Goal: Use online tool/utility: Use online tool/utility

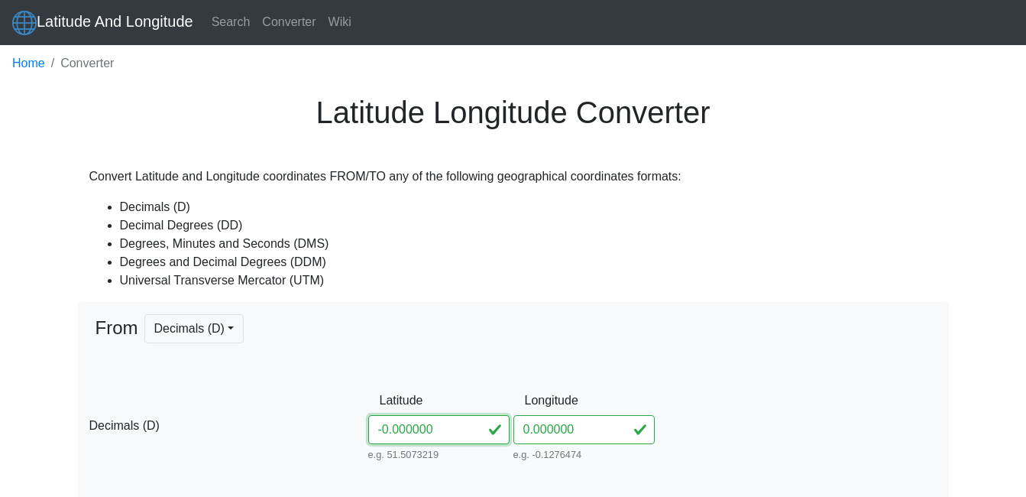
type input "-20.000000"
type input "0° S"
type input "0° W"
type input "0° 0' 0'' N"
type input "0° 0' 0'' E"
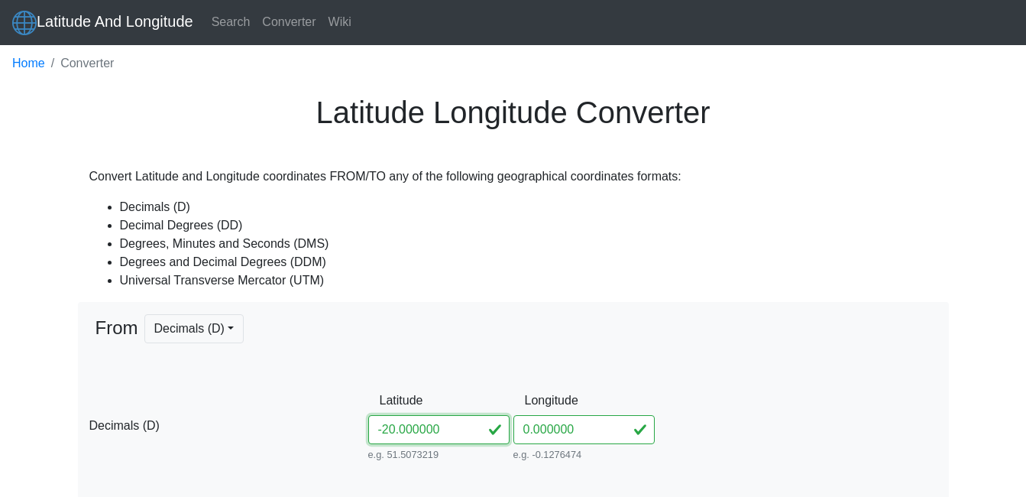
type input "0° 0' S"
type input "0° 0' W"
type input "166021.44309606554"
type input "0"
type input "31N"
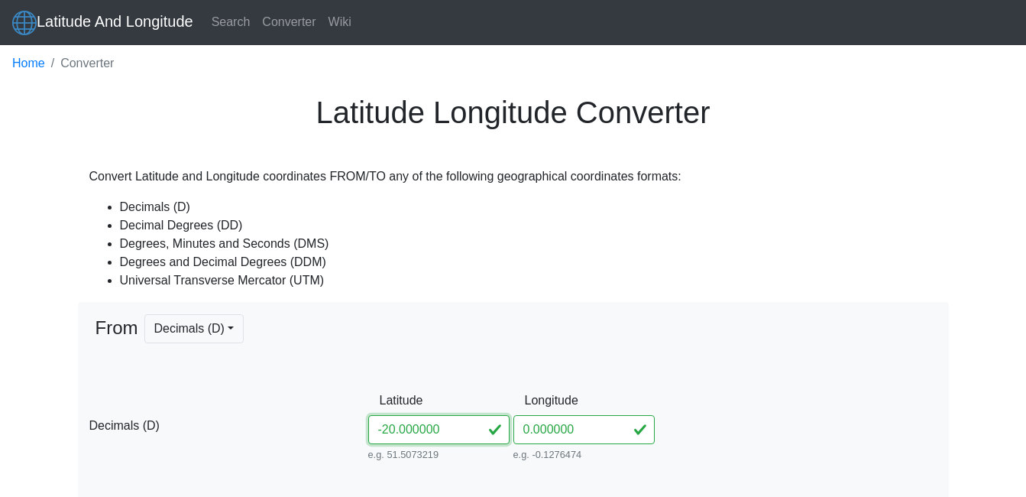
type input "-20"
type input "20° S"
type input "20° 0' 0'' S"
type input "20° 0' S"
type input "186073.67956703535"
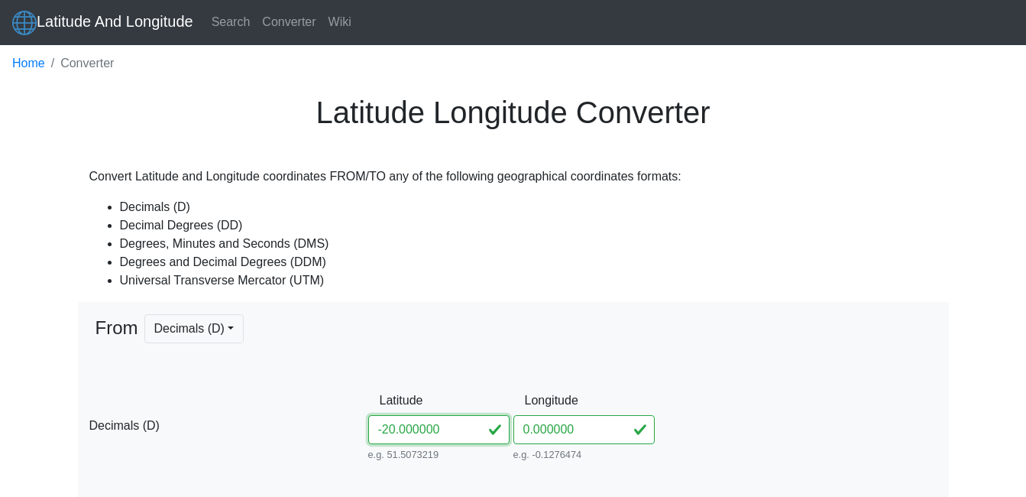
type input "7785705.973834688"
type input "31K"
type input "-2.000000"
type input "-2"
type input "2° S"
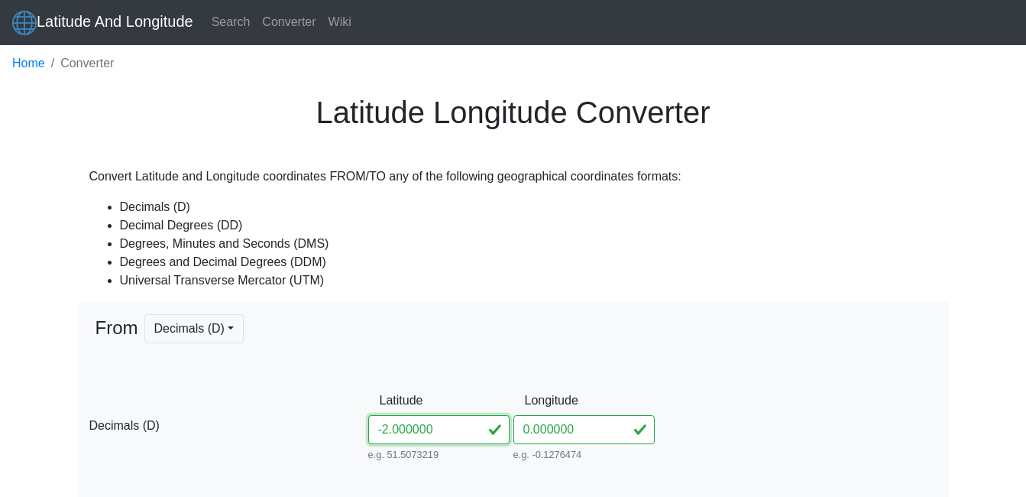
type input "2° 0' 0'' S"
type input "2° 0' S"
type input "166223.90763855155"
type input "9778633.833986837"
type input "31M"
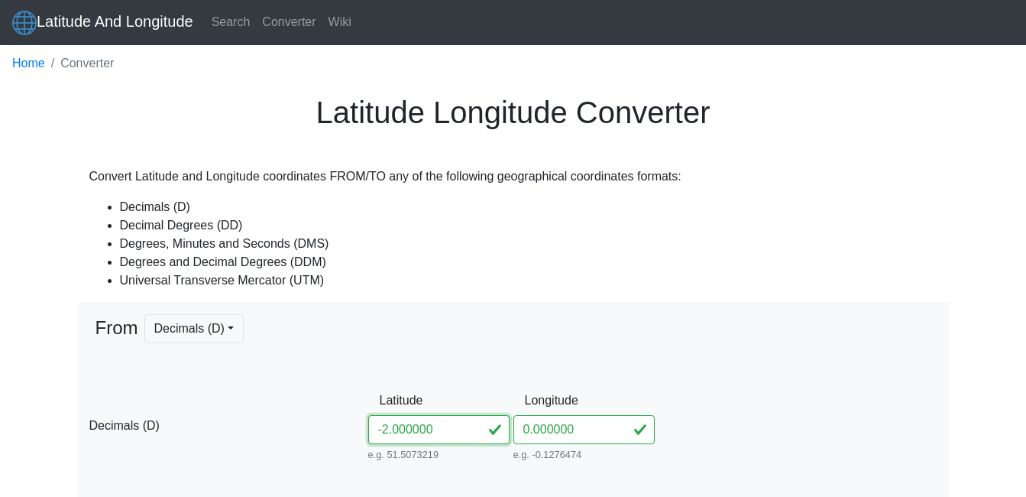
type input "-2.8000000"
type input "-2.8"
type input "2.8° S"
type input "2° 48' 0'' S"
type input "2° 48' S"
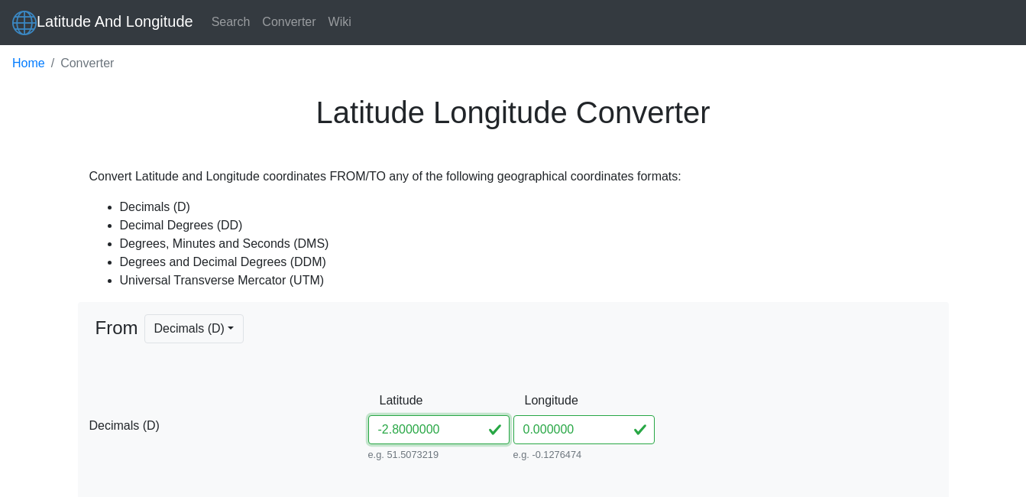
type input "166418.23659647792"
type input "9690086.488937894"
type input "-2.825000000"
type input "-2.82"
type input "2.82° S"
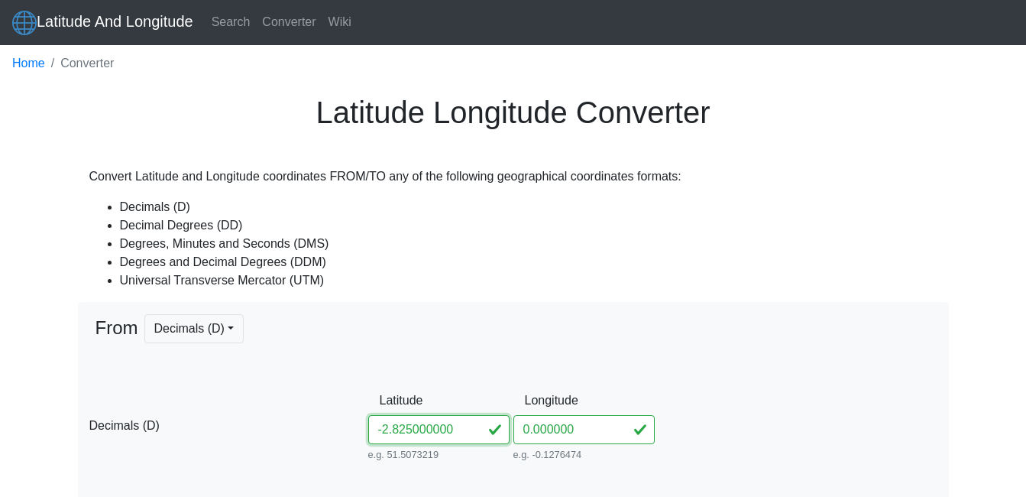
type input "2° 49' 12'' S"
type input "2° 49.2' S"
type input "166423.92422101542"
type input "9687872.795105448"
type input "-2.825"
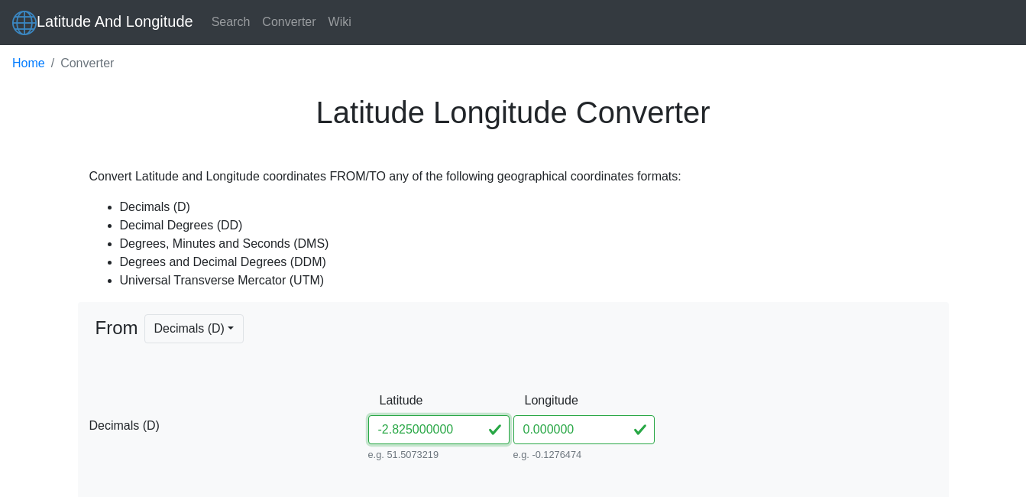
type input "2.825° S"
type input "2° 49' 30'' S"
type input "2° 49.5' S"
type input "166425.35244747694"
type input "9687319.371561145"
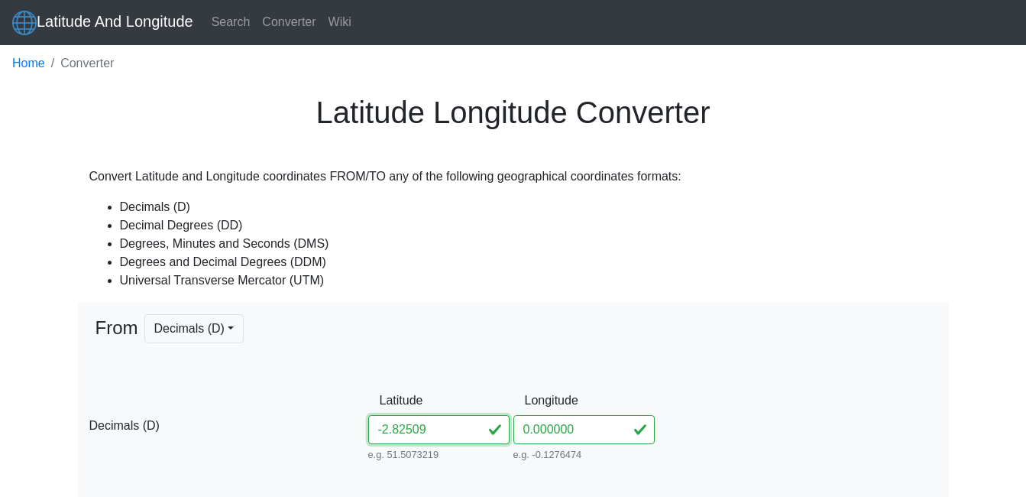
type input "-2.825099"
type input "-2.82509"
type input "2.82509° S"
type input "2° 49' 30.324'' S"
type input "2° 49.5054' S"
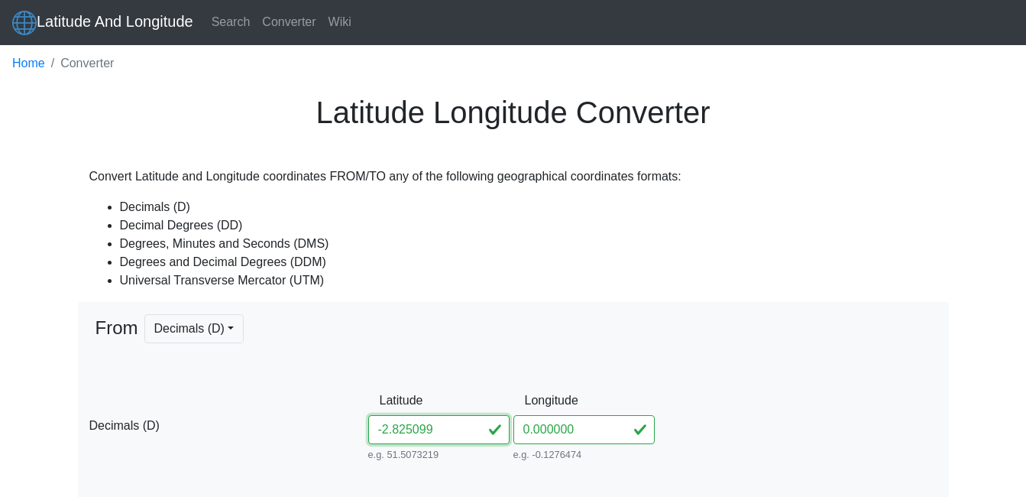
type input "166425.37817871588"
type input "9687309.409937032"
type input "-2.825099"
type input "2.825099° S"
type input "2° 49' 30.3564'' S"
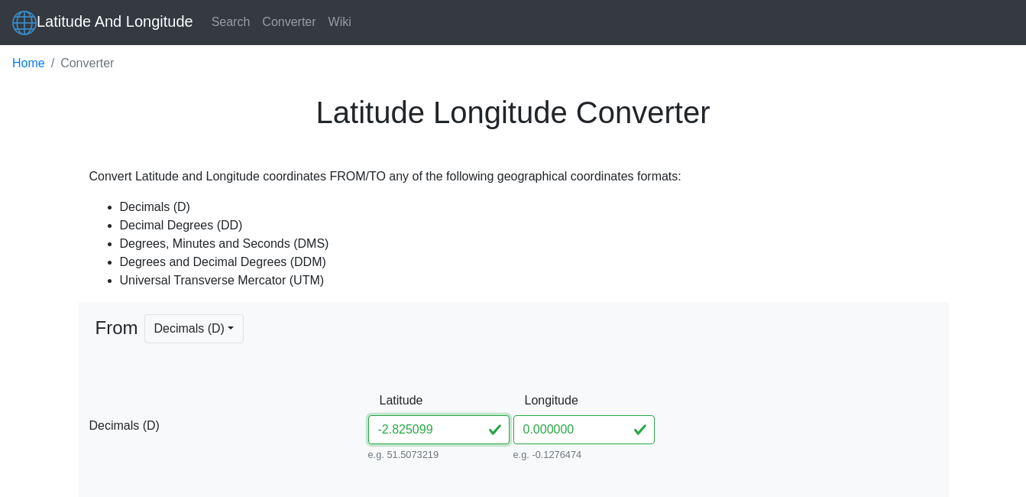
type input "2° 49.50594' S"
type input "166425.38075188478"
type input "9687308.41377462"
type input "-2.825099"
click at [522, 435] on input "0.000000" at bounding box center [583, 429] width 141 height 29
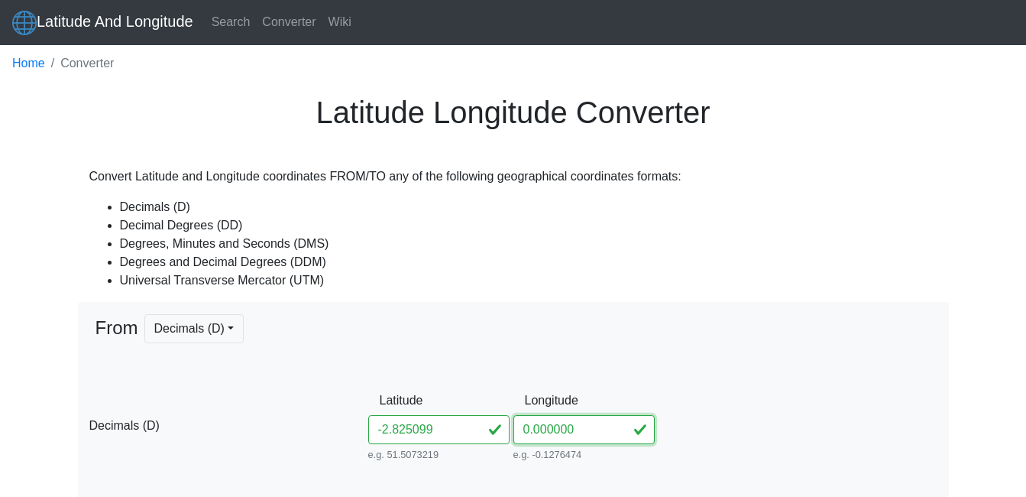
type input "30.000000"
type input "30"
type input "30° E"
type input "30° 0' 0'' E"
type input "30° 0' E"
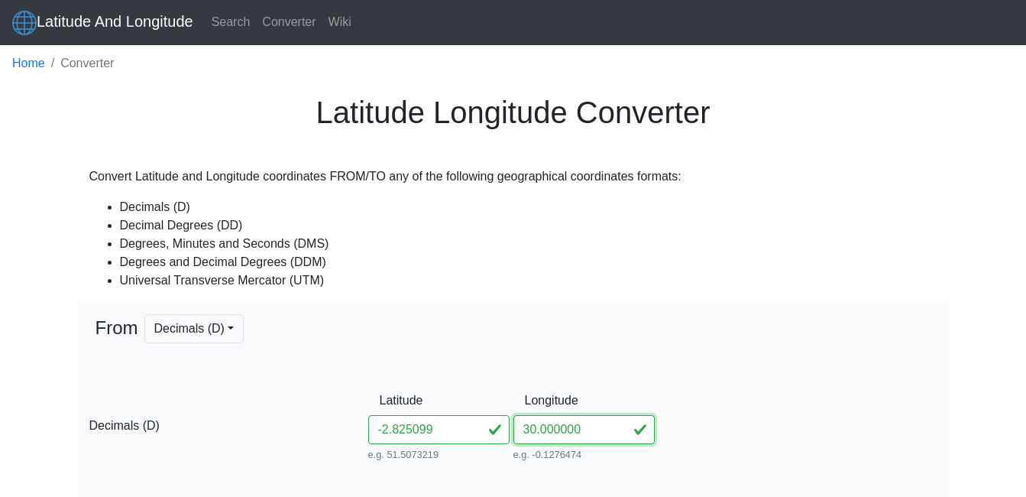
type input "166425.38075188466"
type input "36M"
drag, startPoint x: 538, startPoint y: 433, endPoint x: 616, endPoint y: 432, distance: 77.9
click at [616, 432] on input "30.000000" at bounding box center [583, 429] width 141 height 29
type input "30.99360"
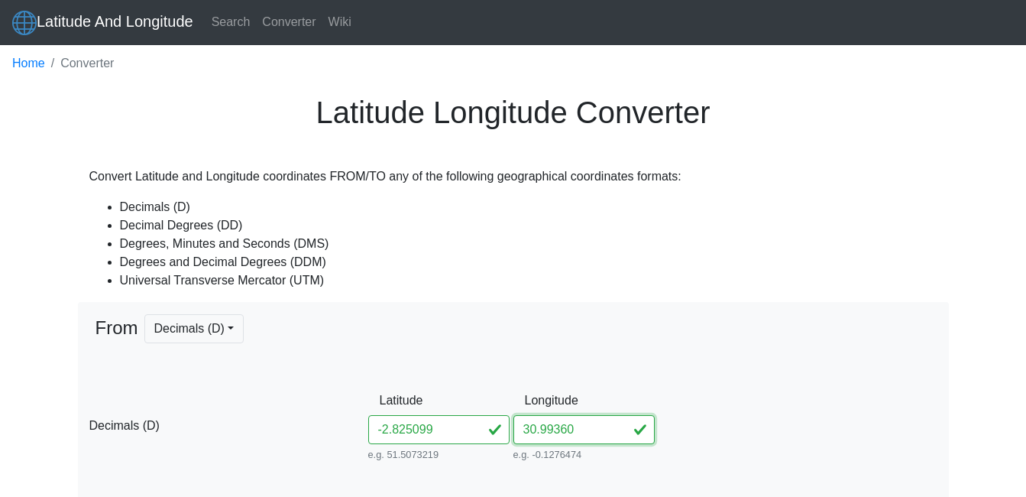
type input "30.9936"
type input "30.9936° E"
type input "30° 59' 36.96'' E"
type input "30° 59.616' E"
type input "276961.7708198439"
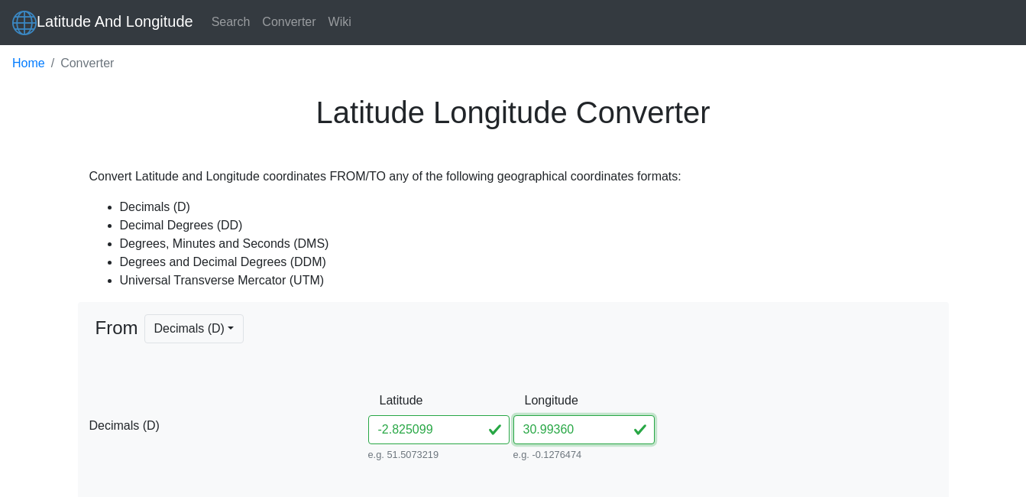
type input "9687546.600375338"
type input "30.993"
type input "30.993° E"
type input "30° 59' 34.8'' E"
type input "30° 59.58' E"
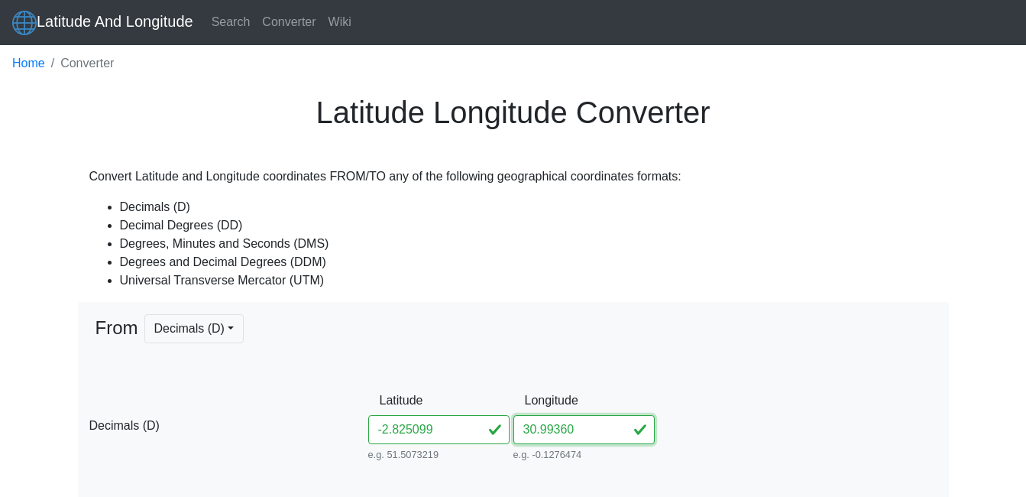
type input "276895.04544743826"
type input "9687546.485144932"
type input "30.993601"
type input "30.993601° E"
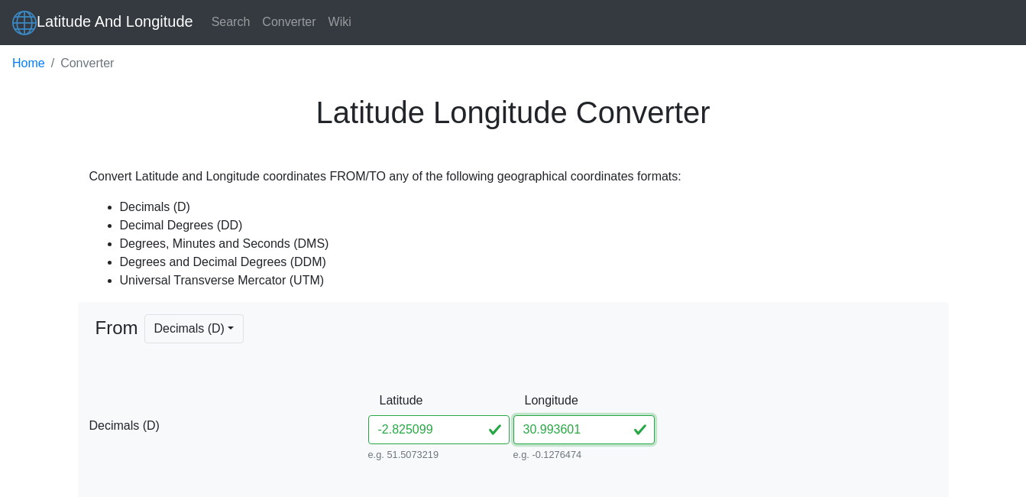
type input "30° 59' 36.9636'' E"
type input "30° 59.61606' E"
type input "276961.88202877715"
type input "9687546.60056736"
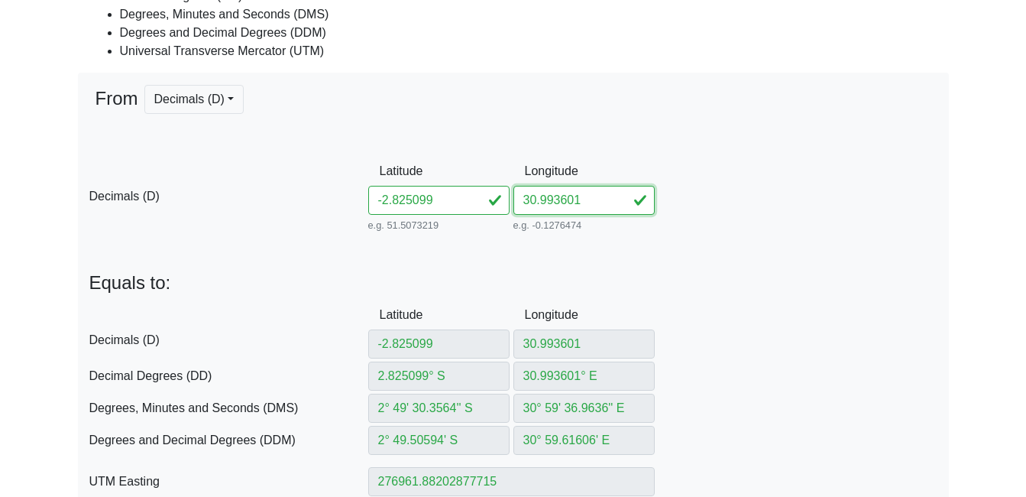
scroll to position [306, 0]
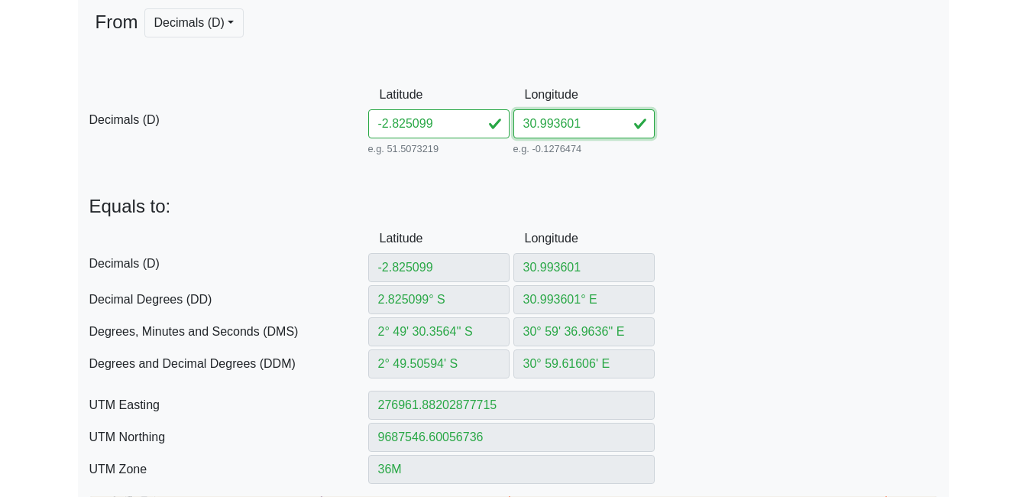
type input "30.993601"
